Goal: Transaction & Acquisition: Obtain resource

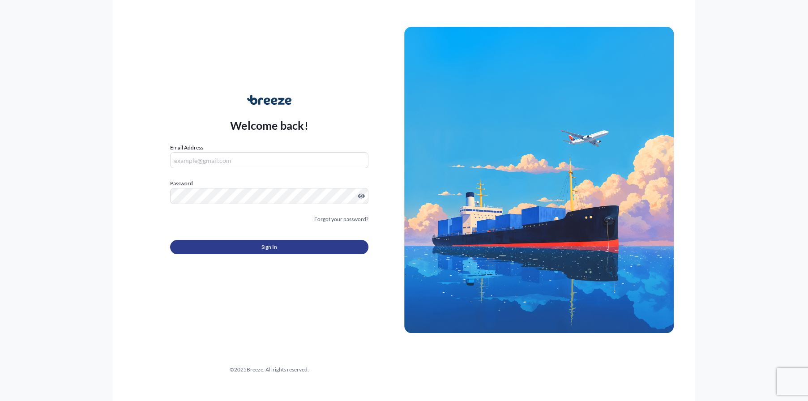
type input "[PERSON_NAME][EMAIL_ADDRESS][PERSON_NAME][DOMAIN_NAME]"
click at [318, 251] on button "Sign In" at bounding box center [269, 247] width 198 height 14
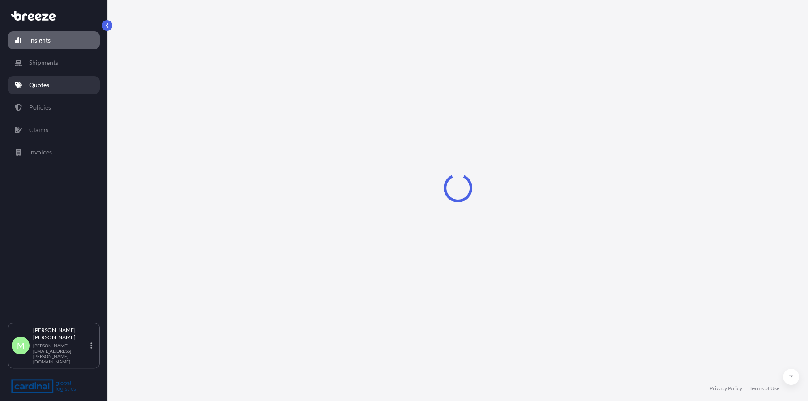
click at [35, 86] on p "Quotes" at bounding box center [39, 85] width 20 height 9
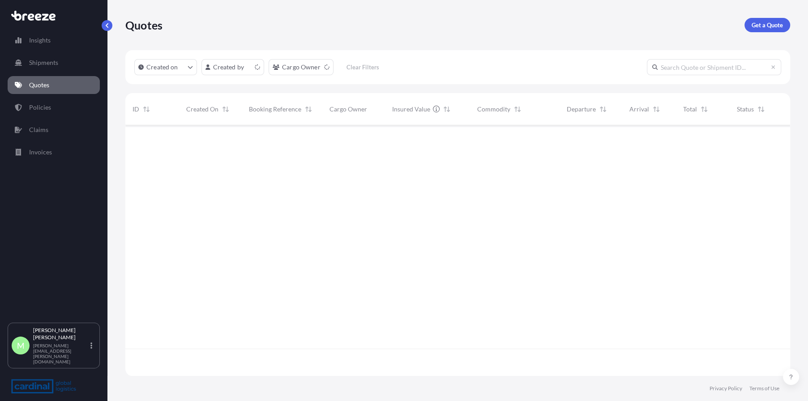
scroll to position [249, 658]
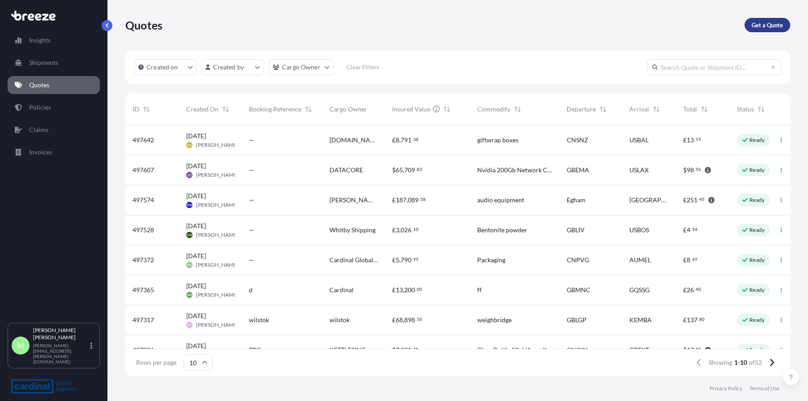
click at [760, 23] on p "Get a Quote" at bounding box center [767, 25] width 31 height 9
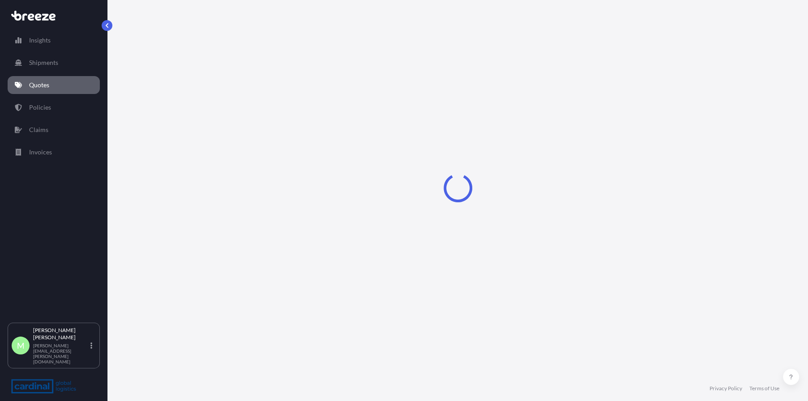
select select "Sea"
select select "1"
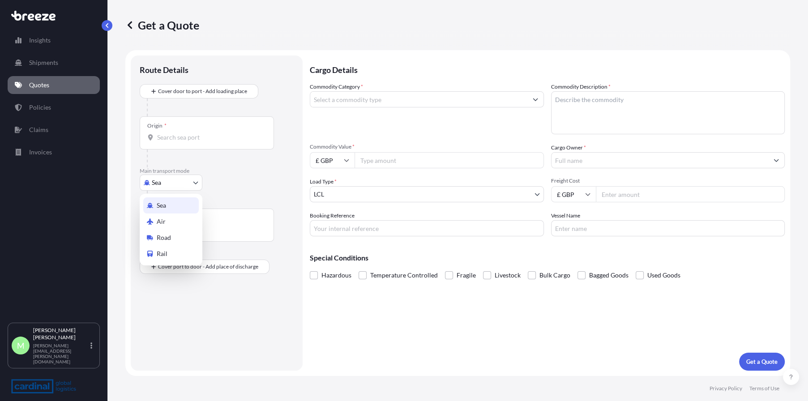
click at [178, 175] on body "Insights Shipments Quotes Policies Claims Invoices M [PERSON_NAME] [PERSON_NAME…" at bounding box center [404, 200] width 808 height 401
click at [176, 234] on div "Road" at bounding box center [171, 238] width 56 height 16
select select "Road"
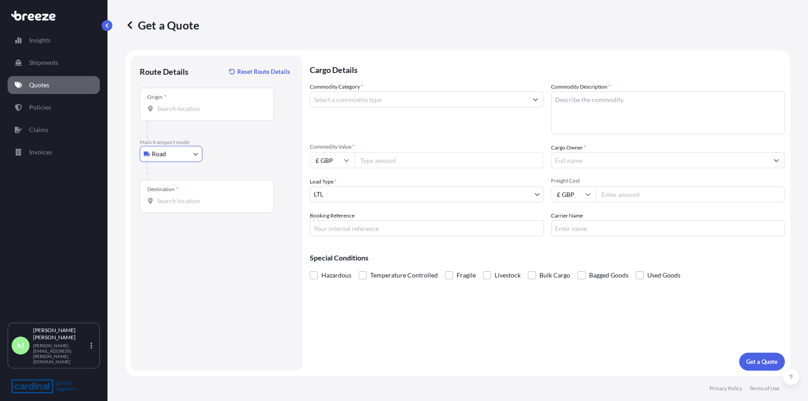
click at [198, 107] on input "Origin *" at bounding box center [210, 108] width 106 height 9
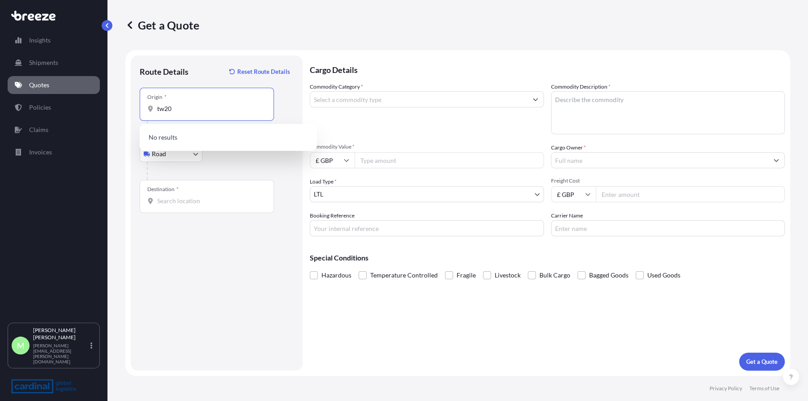
type input "tw20"
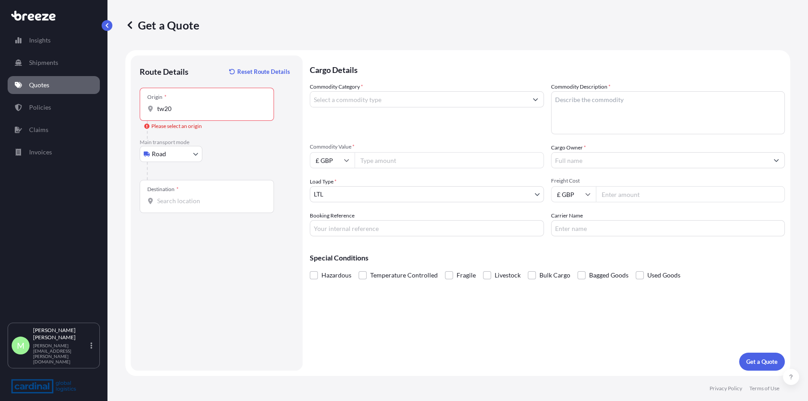
click at [204, 103] on div "Origin * tw20" at bounding box center [207, 104] width 134 height 33
click at [204, 104] on input "tw20" at bounding box center [210, 108] width 106 height 9
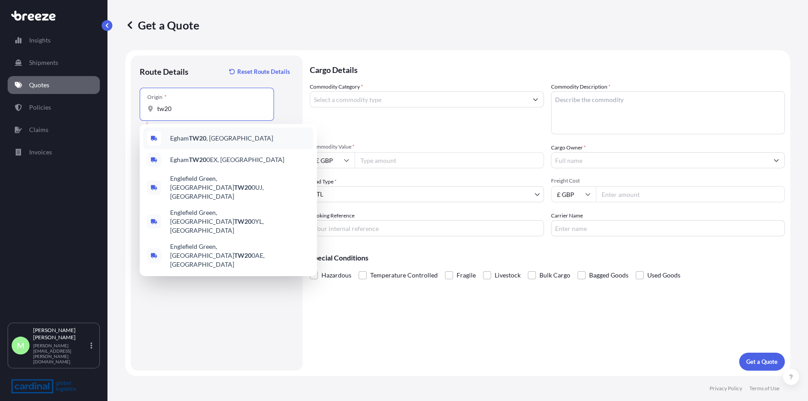
click at [205, 146] on div "Egham TW20 , [GEOGRAPHIC_DATA]" at bounding box center [228, 138] width 170 height 21
type input "Egham TW20, [GEOGRAPHIC_DATA]"
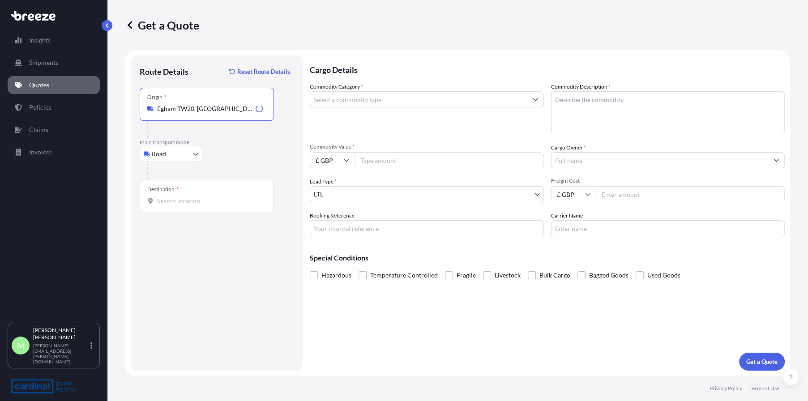
click at [196, 207] on div "Destination *" at bounding box center [207, 196] width 134 height 33
click at [196, 206] on input "Destination *" at bounding box center [210, 201] width 106 height 9
drag, startPoint x: 198, startPoint y: 182, endPoint x: 189, endPoint y: 192, distance: 13.3
click at [198, 182] on div "Destination *" at bounding box center [207, 196] width 134 height 33
click at [198, 197] on input "Destination * Please select a destination" at bounding box center [210, 201] width 106 height 9
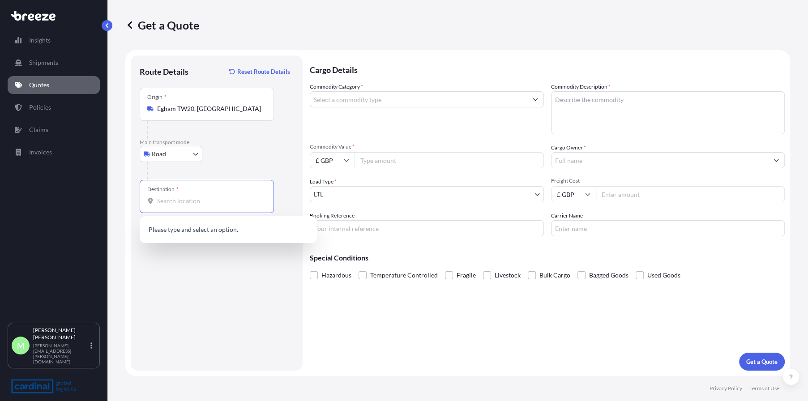
click at [188, 192] on div "Destination *" at bounding box center [207, 196] width 134 height 33
click at [188, 197] on input "Destination * Please select a destination" at bounding box center [210, 201] width 106 height 9
paste input "[STREET_ADDRESS]"
click at [232, 225] on div "[STREET_ADDRESS]" at bounding box center [228, 230] width 170 height 21
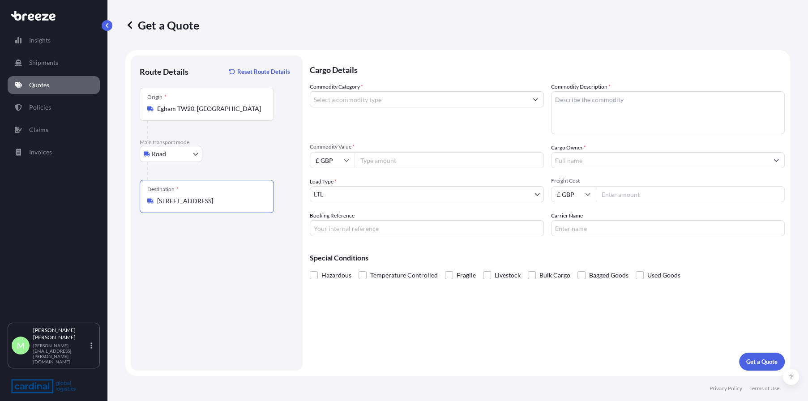
type input "[STREET_ADDRESS]"
click at [384, 94] on input "Commodity Category *" at bounding box center [418, 99] width 217 height 16
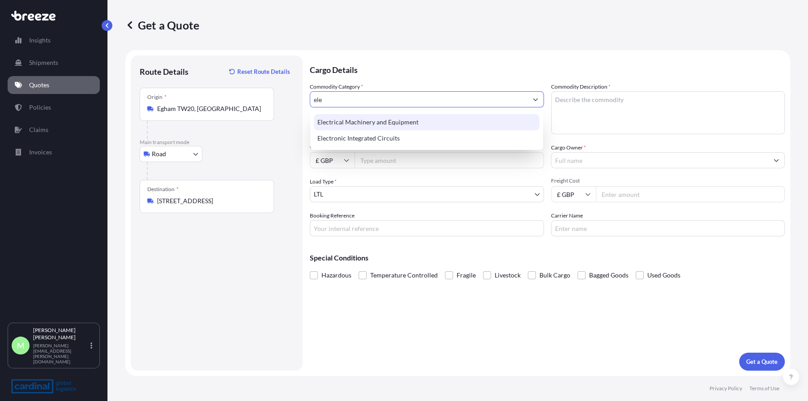
click at [431, 126] on div "Electrical Machinery and Equipment" at bounding box center [427, 122] width 226 height 16
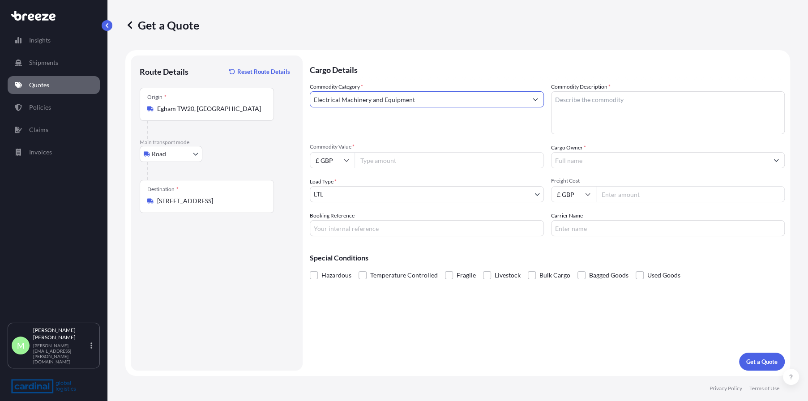
type input "Electrical Machinery and Equipment"
click at [625, 111] on textarea "Commodity Description *" at bounding box center [668, 112] width 234 height 43
type textarea "cables"
click at [378, 154] on input "Commodity Value *" at bounding box center [449, 160] width 189 height 16
type input "22529.98"
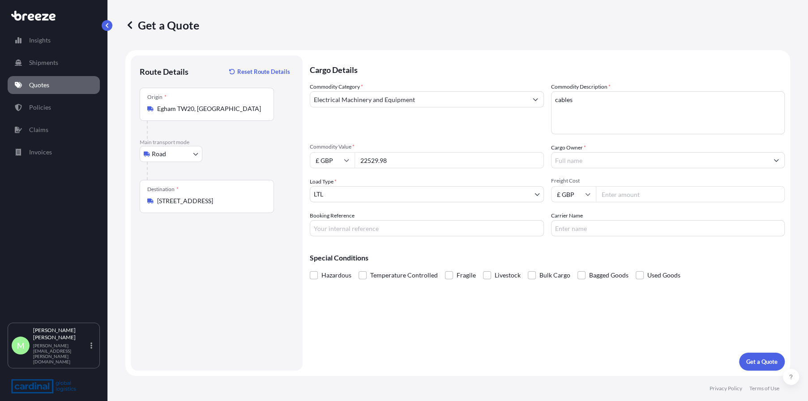
click at [590, 159] on input "Cargo Owner *" at bounding box center [660, 160] width 217 height 16
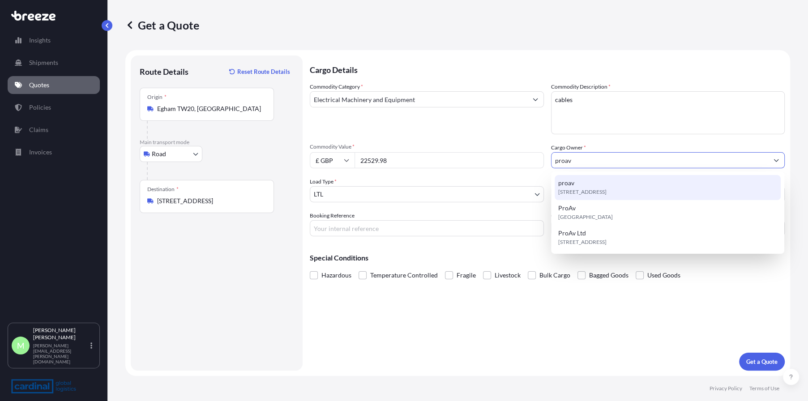
click at [607, 191] on span "[STREET_ADDRESS]" at bounding box center [582, 192] width 48 height 9
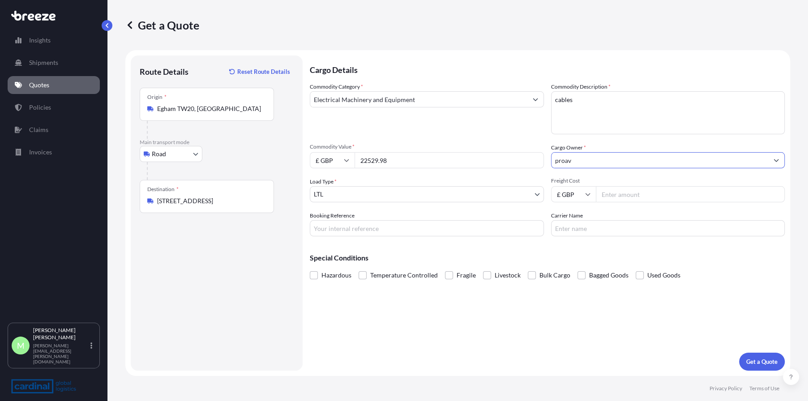
type input "proav"
click at [633, 192] on input "Freight Cost" at bounding box center [690, 194] width 189 height 16
drag, startPoint x: 664, startPoint y: 195, endPoint x: 661, endPoint y: 179, distance: 16.4
click at [662, 191] on input "Freight Cost" at bounding box center [690, 194] width 189 height 16
type input "1345"
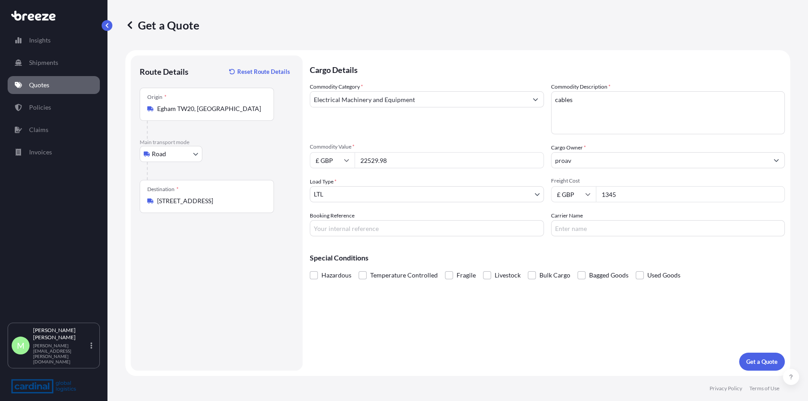
click at [759, 362] on p "Get a Quote" at bounding box center [762, 361] width 31 height 9
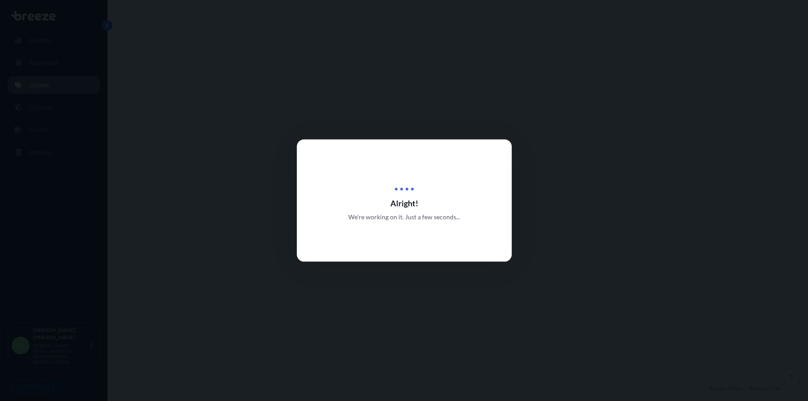
select select "Road"
select select "1"
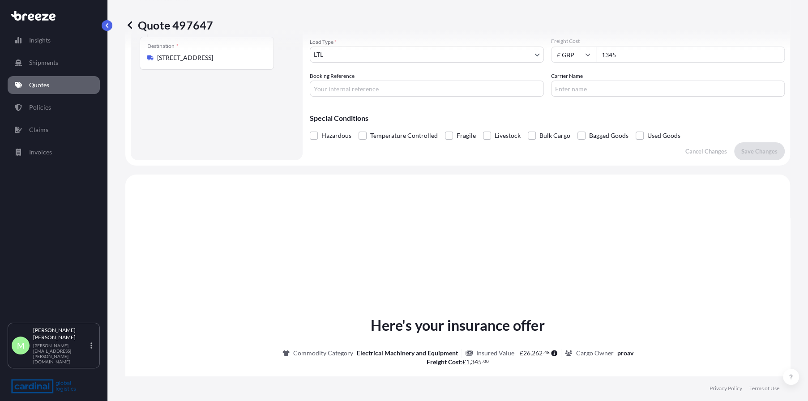
scroll to position [0, 0]
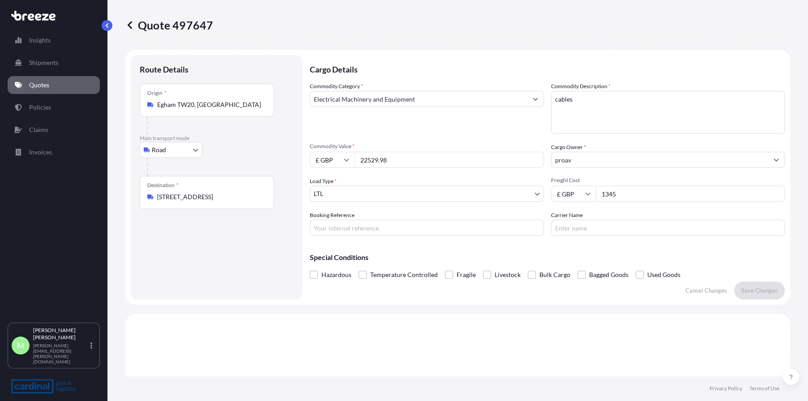
click at [436, 152] on input "22529.98" at bounding box center [449, 160] width 189 height 16
drag, startPoint x: 437, startPoint y: 159, endPoint x: 254, endPoint y: 152, distance: 182.8
click at [254, 152] on form "Route Details Place of loading Road Road Rail Origin * [GEOGRAPHIC_DATA] Main t…" at bounding box center [457, 177] width 665 height 255
type input "64292.10"
click at [744, 283] on button "Save Changes" at bounding box center [759, 291] width 51 height 18
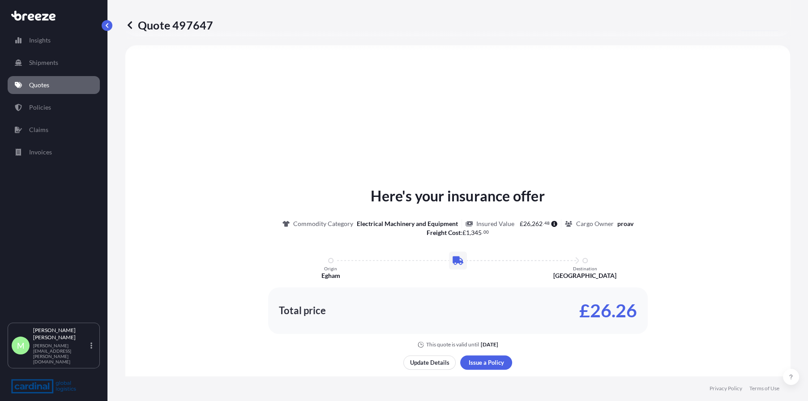
select select "Road"
select select "1"
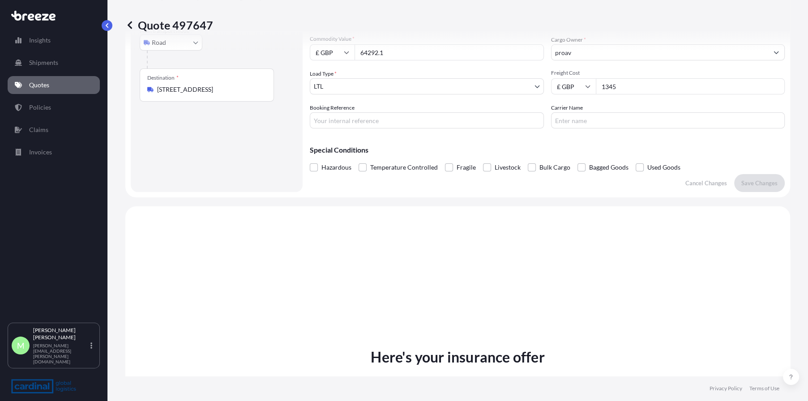
scroll to position [0, 0]
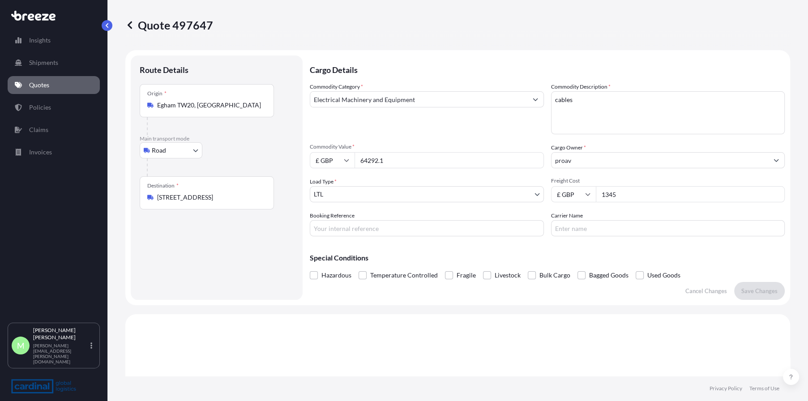
click at [431, 158] on input "64292.1" at bounding box center [449, 160] width 189 height 16
drag, startPoint x: 447, startPoint y: 156, endPoint x: 266, endPoint y: 142, distance: 182.4
click at [274, 143] on form "Route Details Place of loading Road Road Rail Origin * [GEOGRAPHIC_DATA] Main t…" at bounding box center [457, 177] width 665 height 255
type input "6751.06"
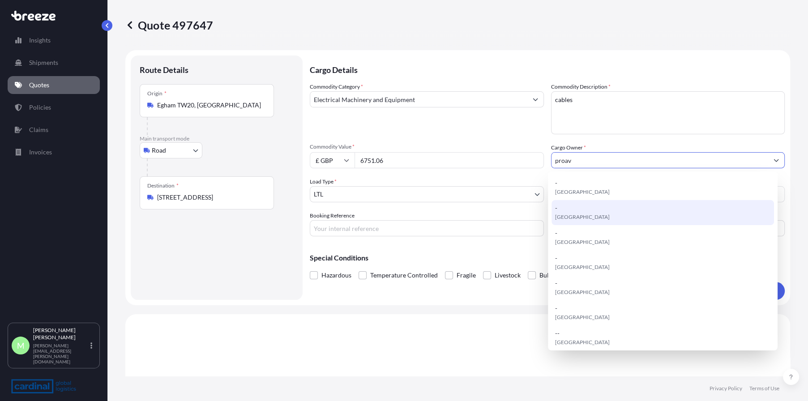
click at [506, 185] on div "Load Type * LTL" at bounding box center [427, 189] width 234 height 25
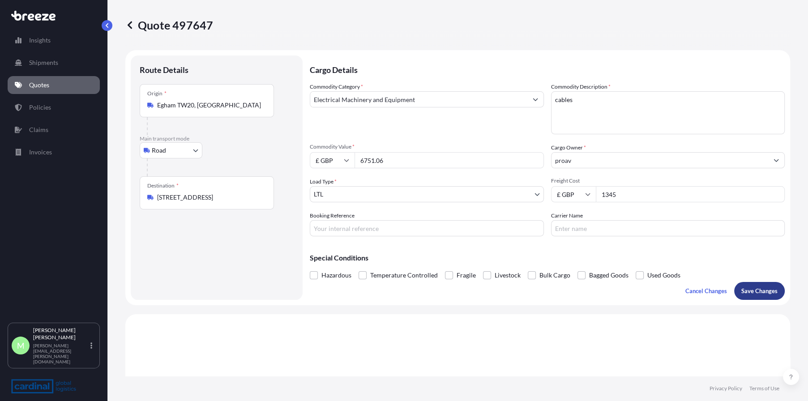
click at [750, 292] on p "Save Changes" at bounding box center [760, 291] width 36 height 9
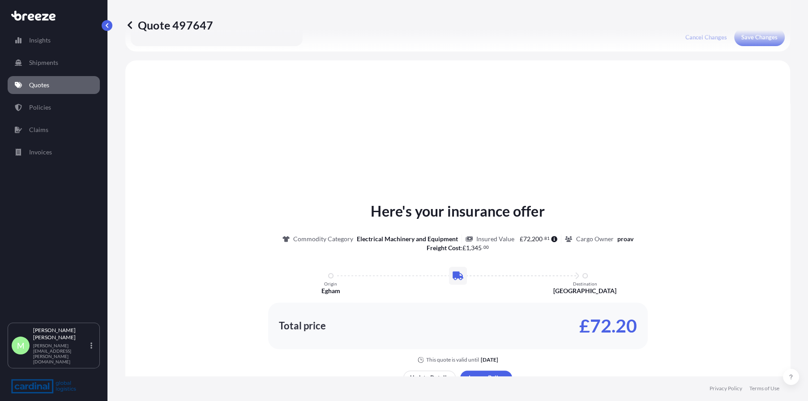
scroll to position [269, 0]
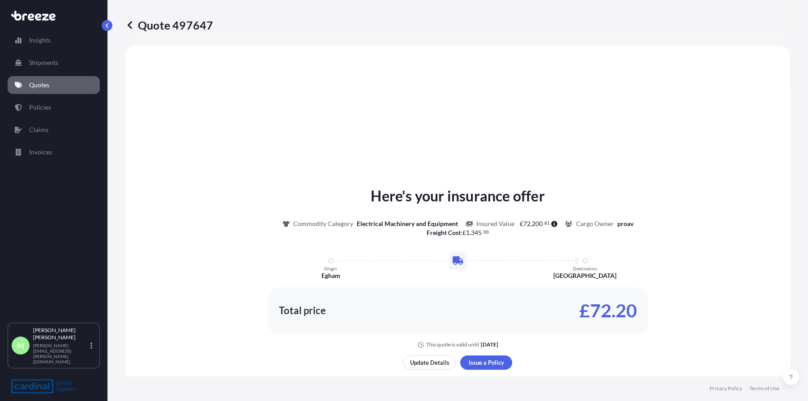
select select "Road"
select select "1"
